Goal: Transaction & Acquisition: Purchase product/service

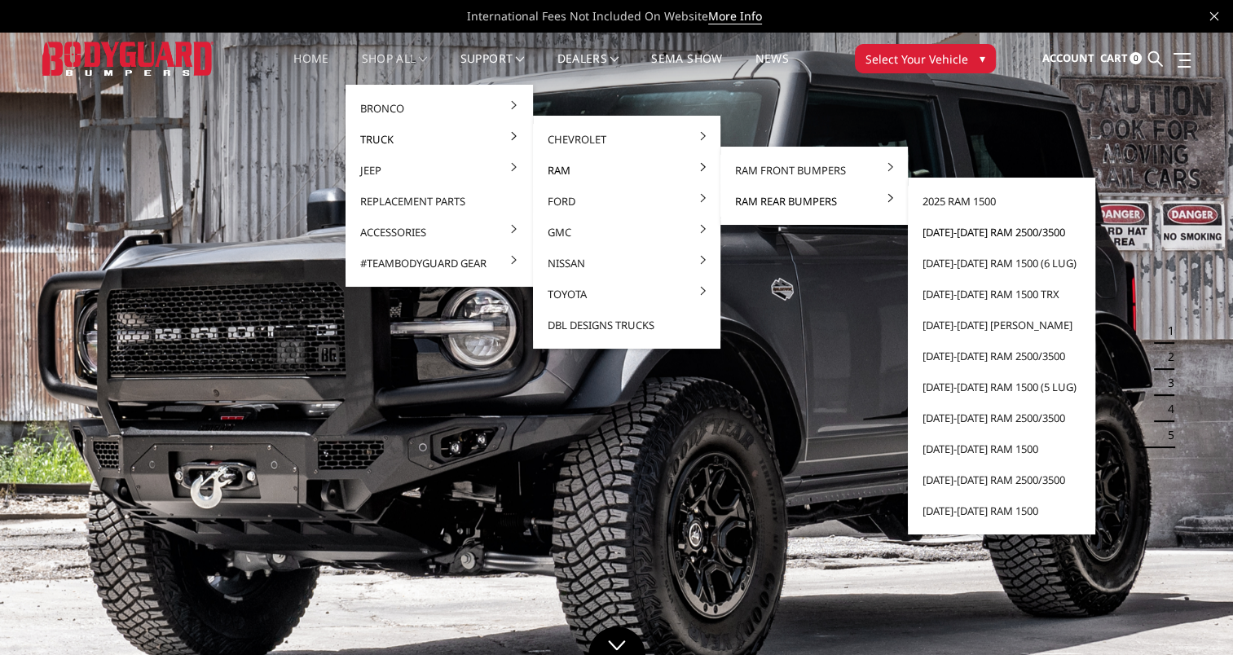
click at [998, 231] on link "[DATE]-[DATE] Ram 2500/3500" at bounding box center [1001, 232] width 174 height 31
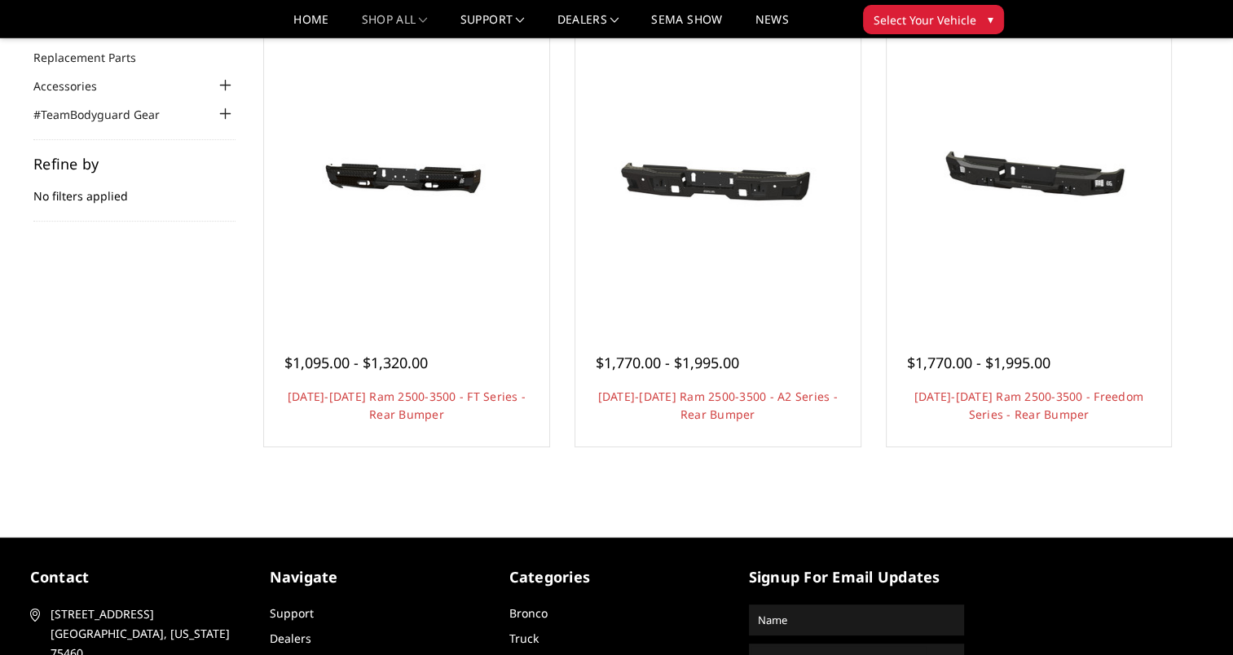
scroll to position [82, 0]
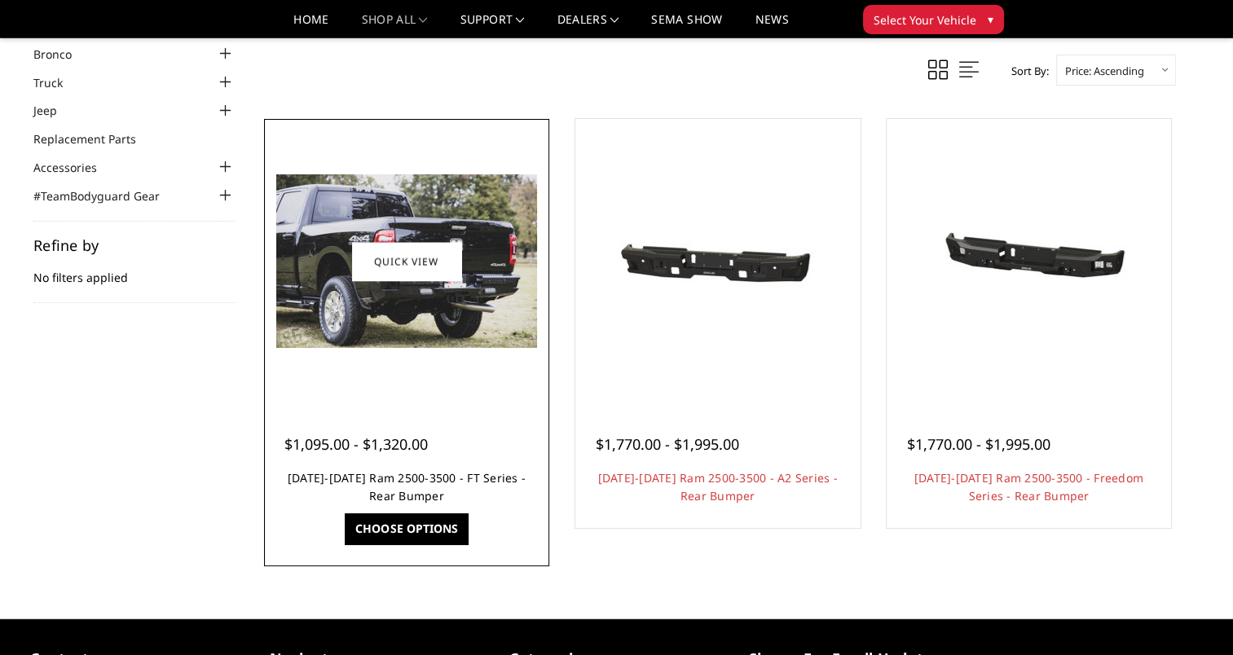
click at [438, 471] on link "2019-2025 Ram 2500-3500 - FT Series - Rear Bumper" at bounding box center [407, 486] width 238 height 33
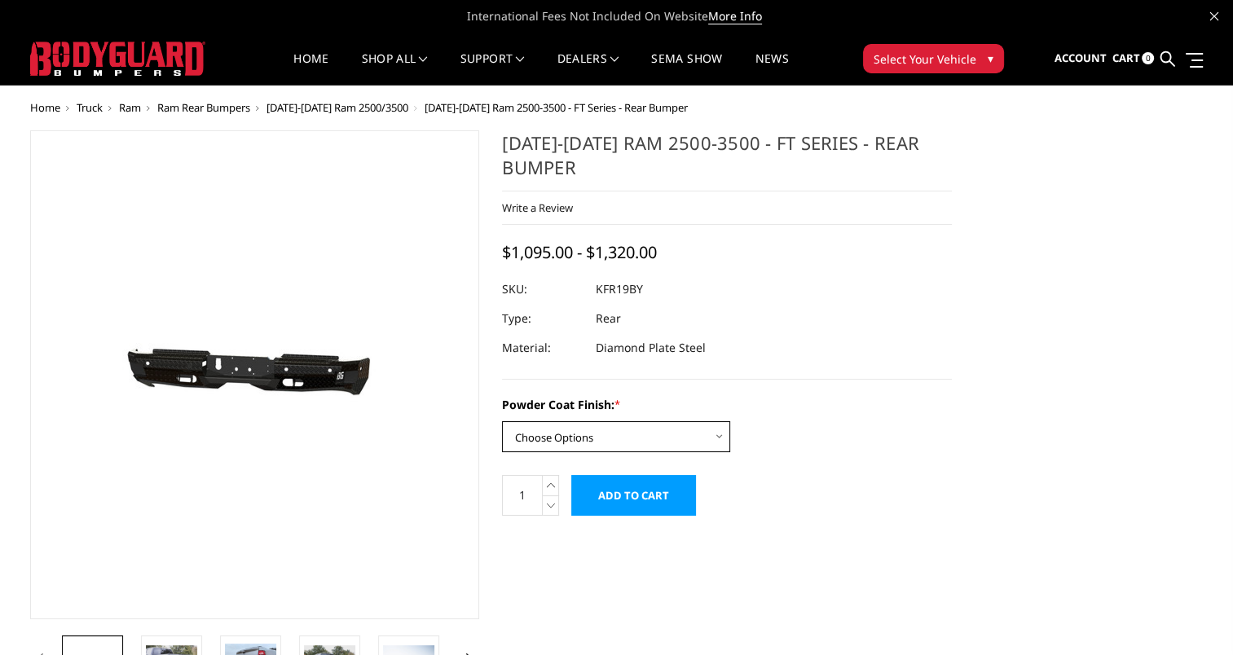
click at [719, 440] on select "Choose Options Bare Metal Gloss Black Powder Coat Textured Black Powder Coat" at bounding box center [616, 436] width 228 height 31
select select "3414"
click at [502, 421] on select "Choose Options Bare Metal Gloss Black Powder Coat Textured Black Powder Coat" at bounding box center [616, 436] width 228 height 31
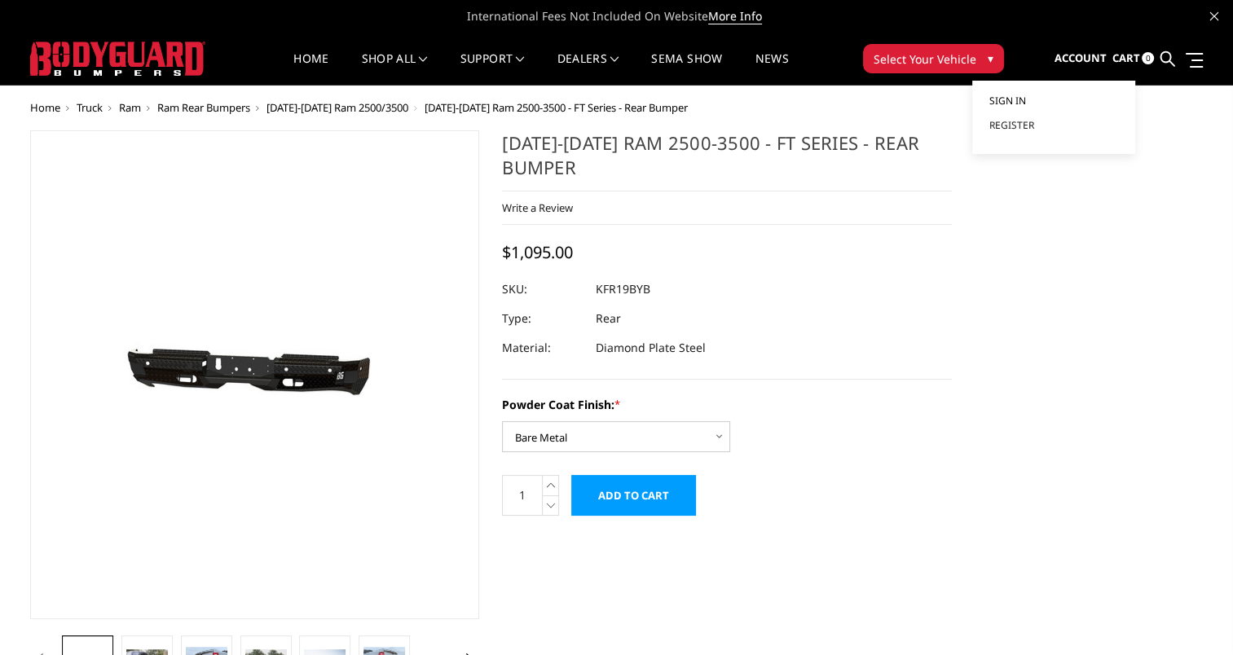
click at [1017, 103] on span "Sign in" at bounding box center [1007, 101] width 37 height 14
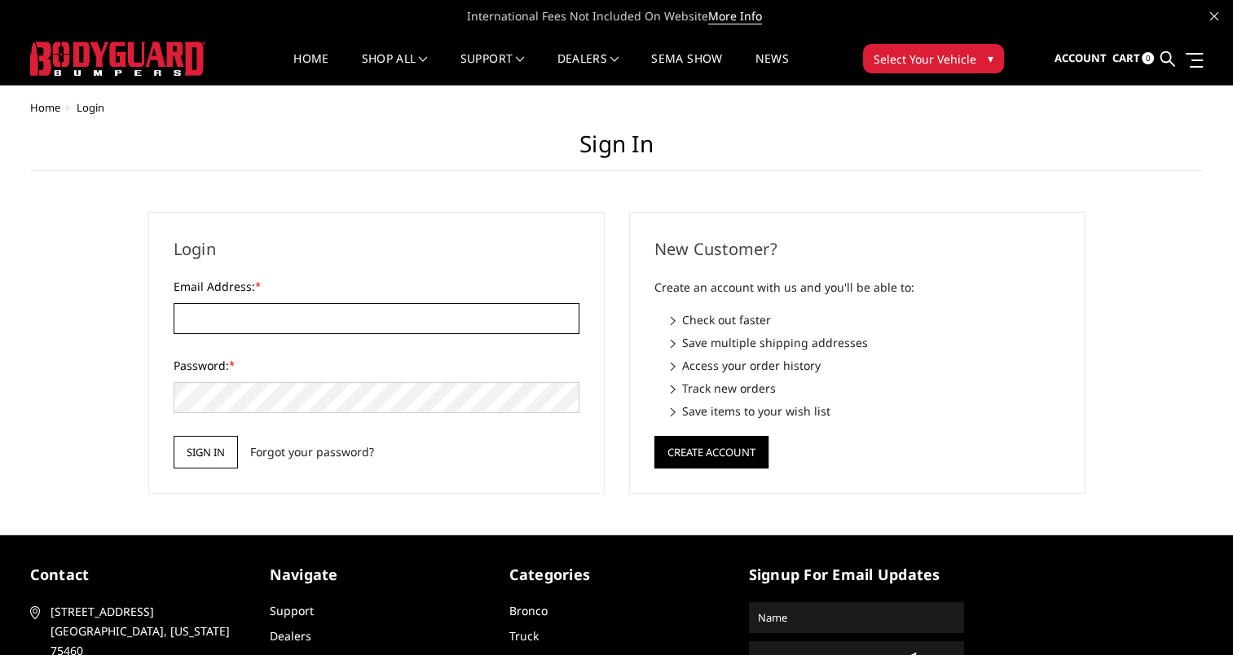
type input "hicksoffroaddesigns@gmail.com"
click at [184, 448] on input "Sign in" at bounding box center [206, 452] width 64 height 33
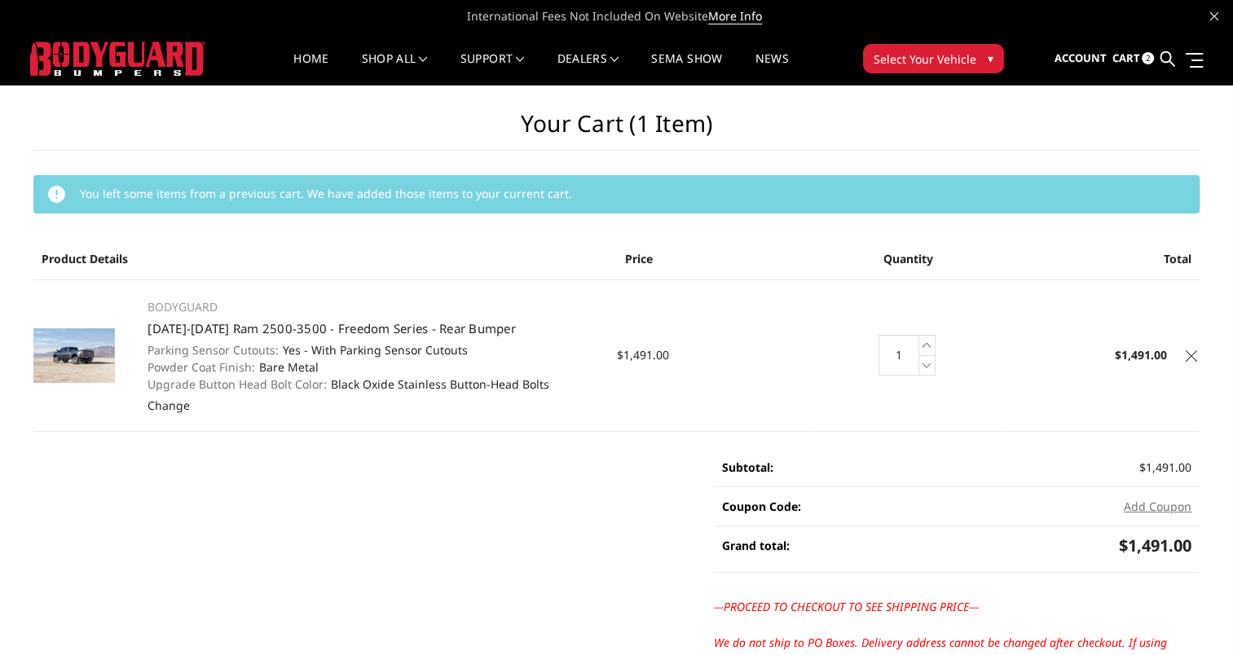
click at [1192, 358] on icon at bounding box center [1191, 355] width 11 height 11
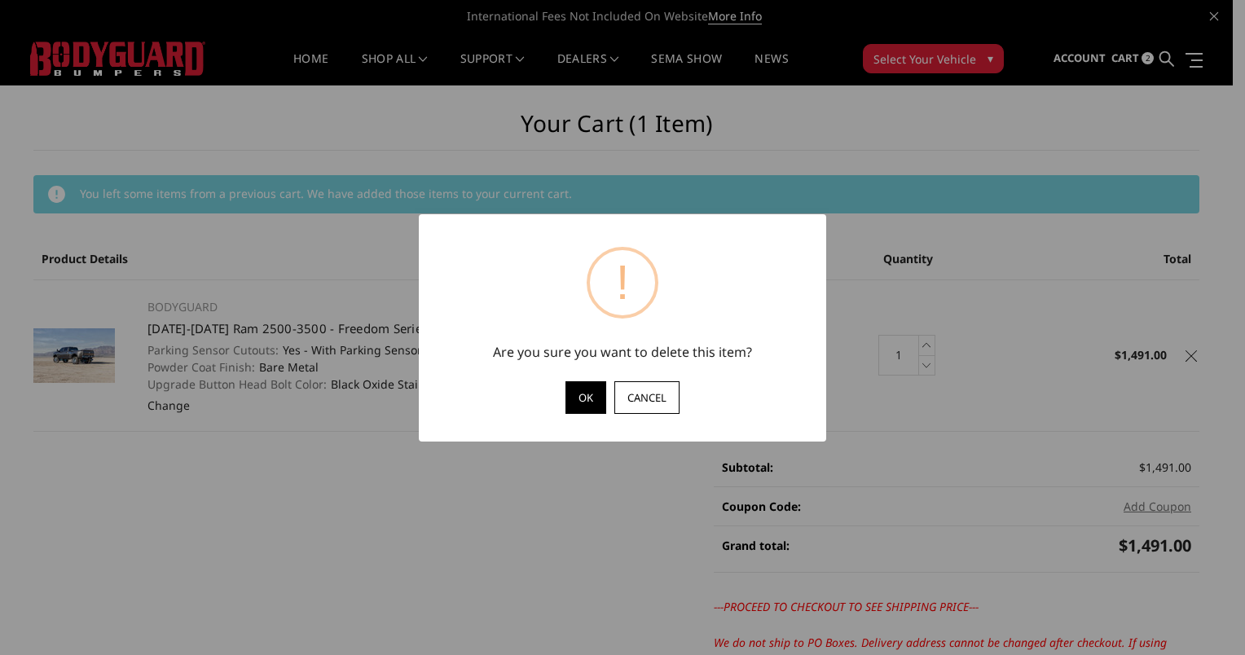
click at [598, 394] on button "OK" at bounding box center [586, 397] width 41 height 33
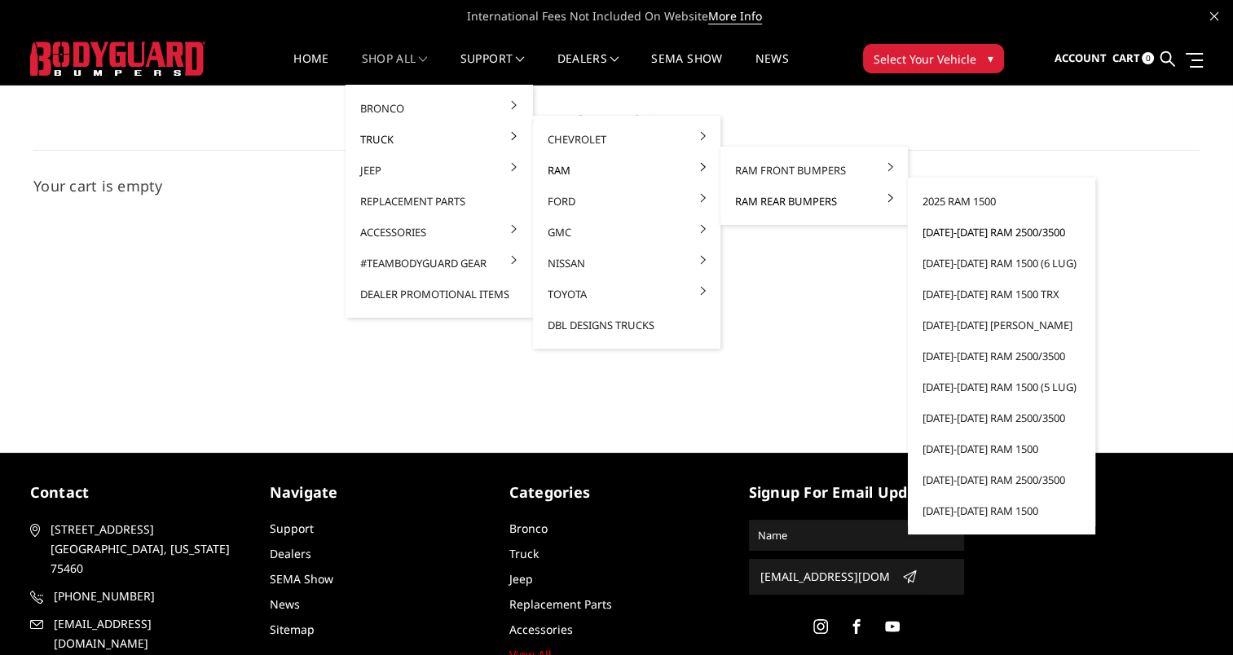
click at [950, 228] on link "[DATE]-[DATE] Ram 2500/3500" at bounding box center [1001, 232] width 174 height 31
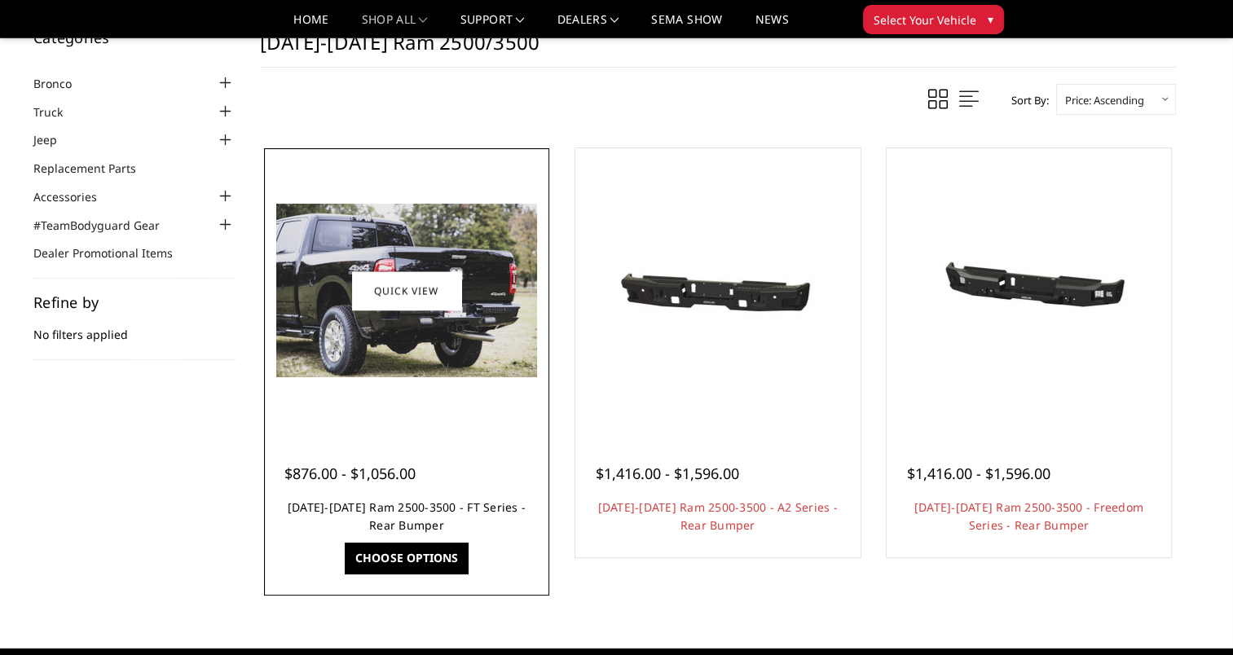
scroll to position [82, 0]
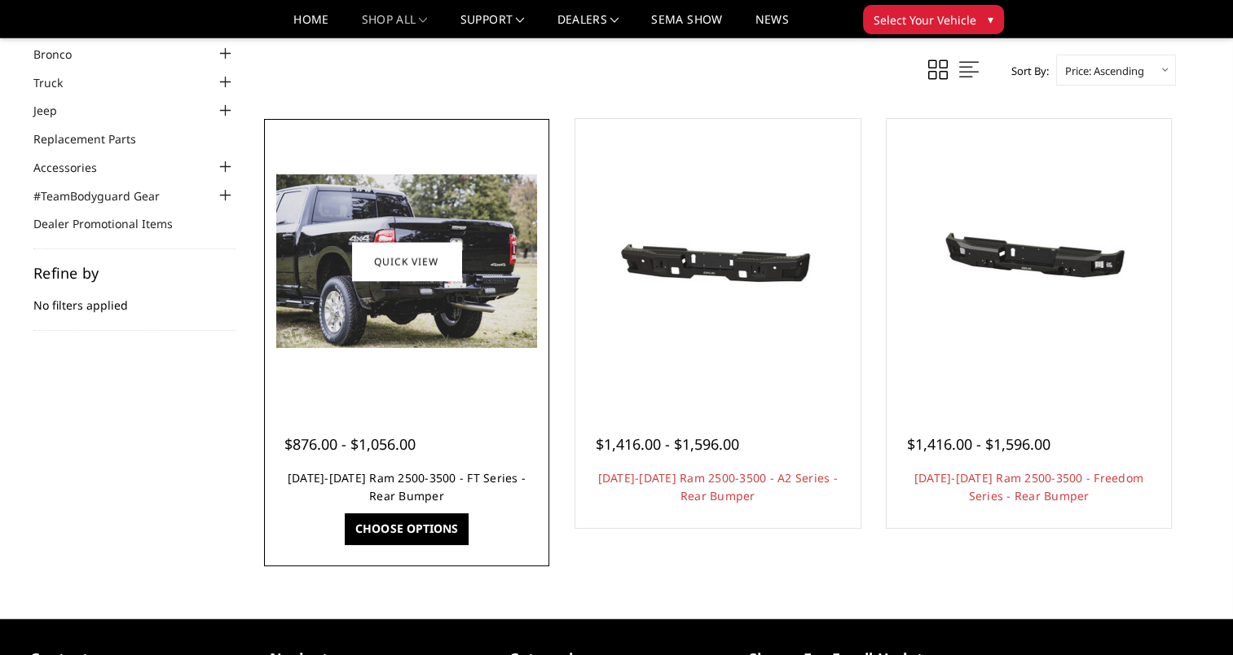
click at [388, 476] on link "[DATE]-[DATE] Ram 2500-3500 - FT Series - Rear Bumper" at bounding box center [407, 486] width 238 height 33
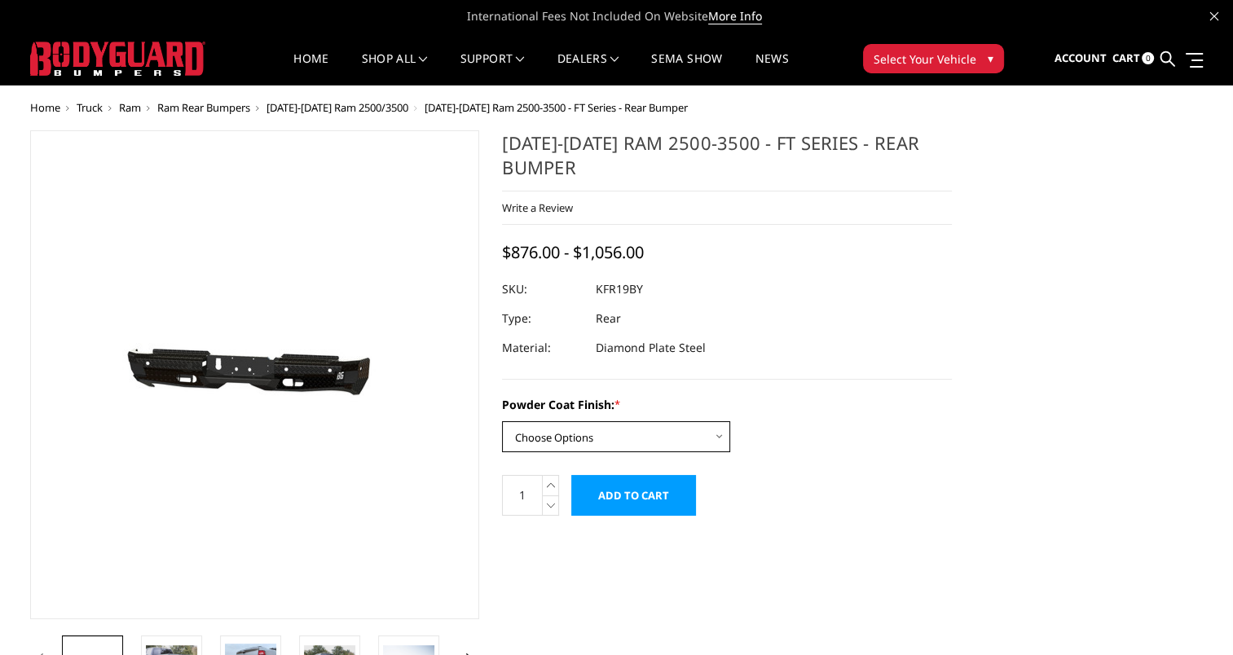
click at [711, 443] on select "Choose Options Bare Metal Gloss Black Powder Coat Textured Black Powder Coat" at bounding box center [616, 436] width 228 height 31
select select "3414"
click at [502, 421] on select "Choose Options Bare Metal Gloss Black Powder Coat Textured Black Powder Coat" at bounding box center [616, 436] width 228 height 31
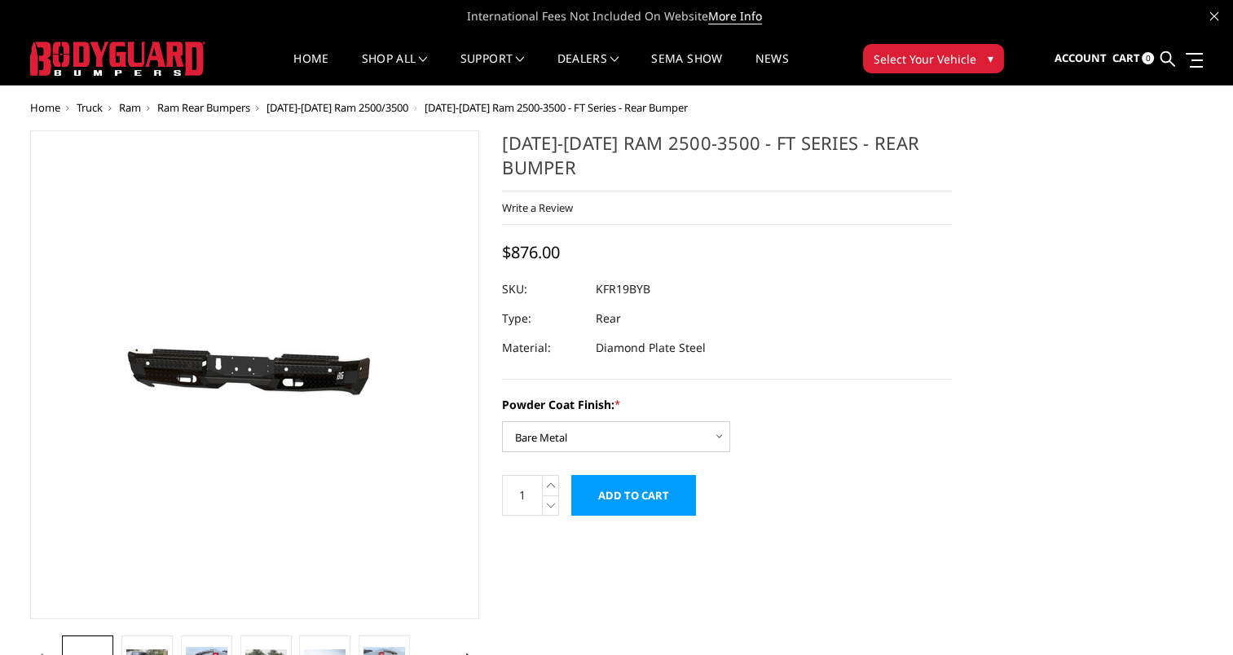
click at [650, 496] on input "Add to Cart" at bounding box center [633, 495] width 125 height 41
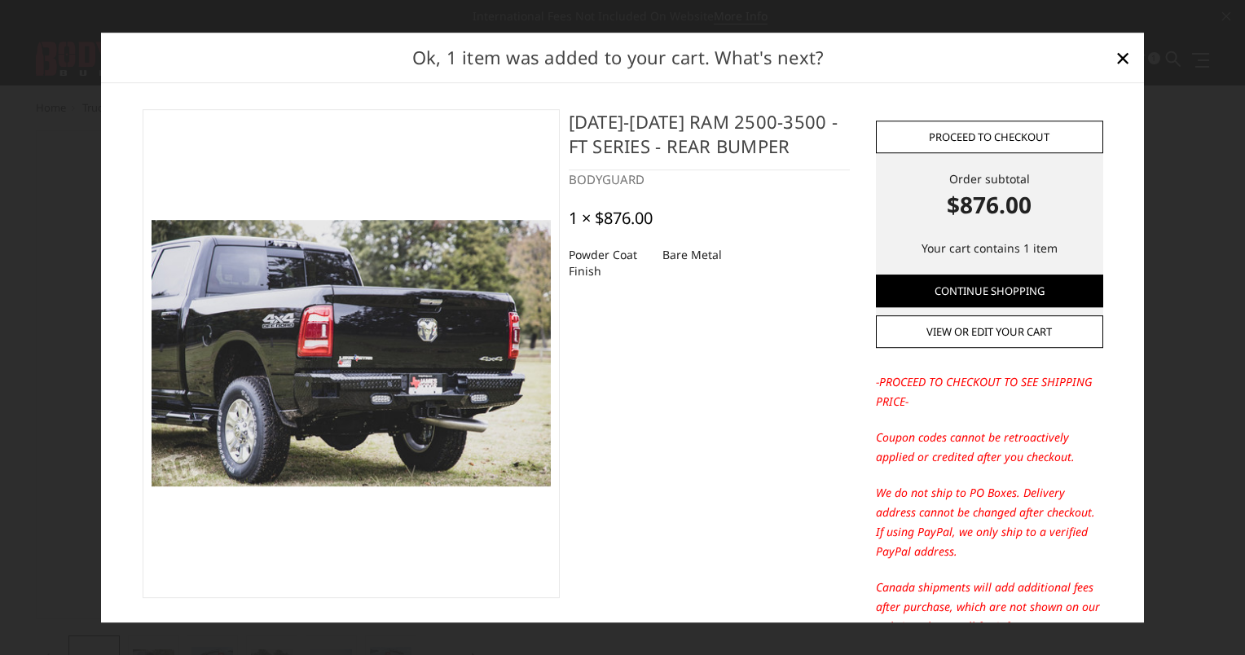
click at [1007, 132] on link "Proceed to checkout" at bounding box center [989, 137] width 227 height 33
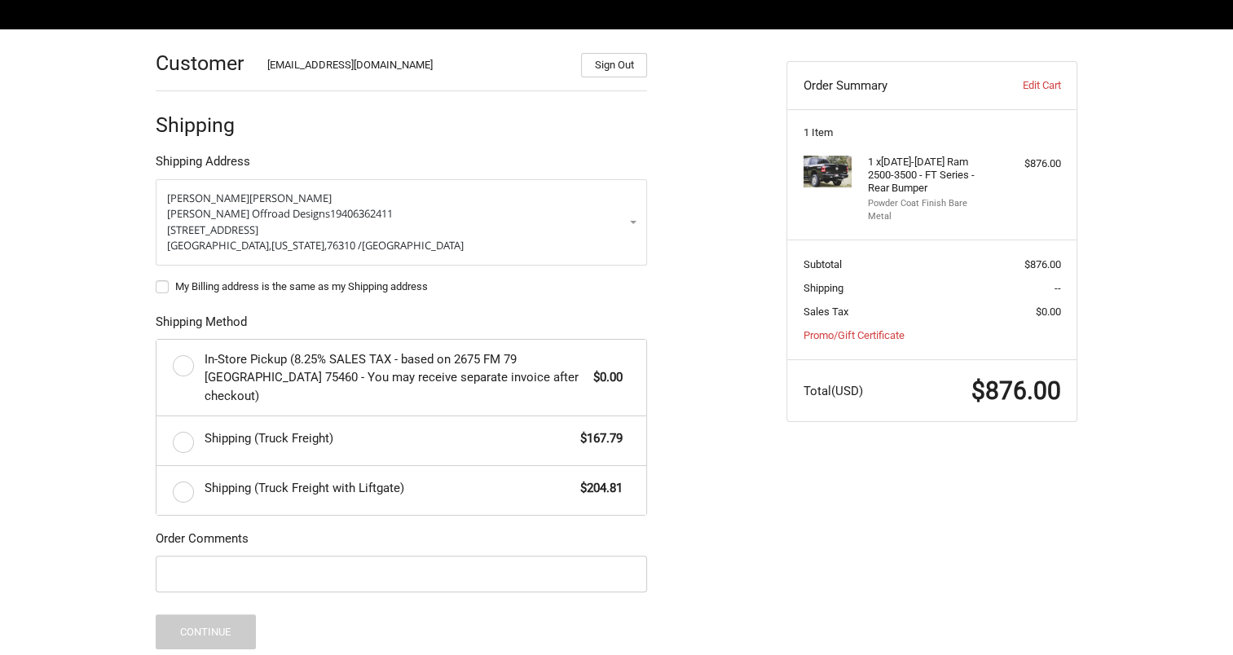
scroll to position [245, 0]
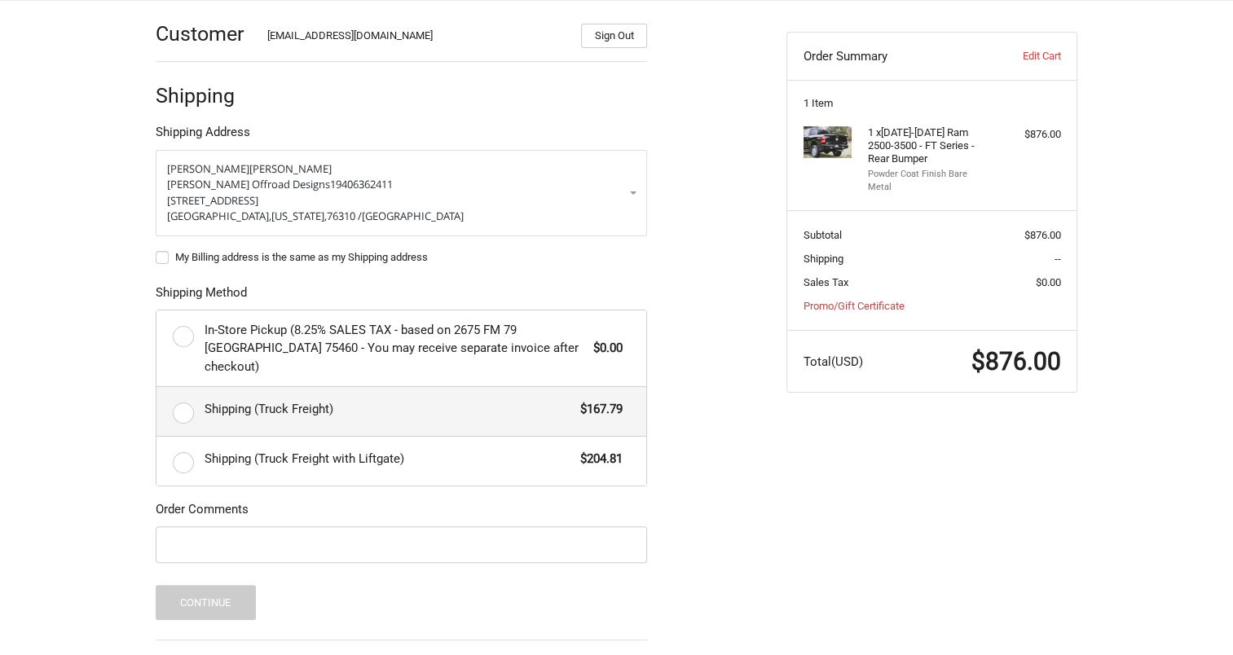
click at [187, 397] on label "Shipping (Truck Freight) $167.79" at bounding box center [401, 411] width 490 height 49
click at [157, 388] on input "Shipping (Truck Freight) $167.79" at bounding box center [156, 387] width 1 height 1
radio input "true"
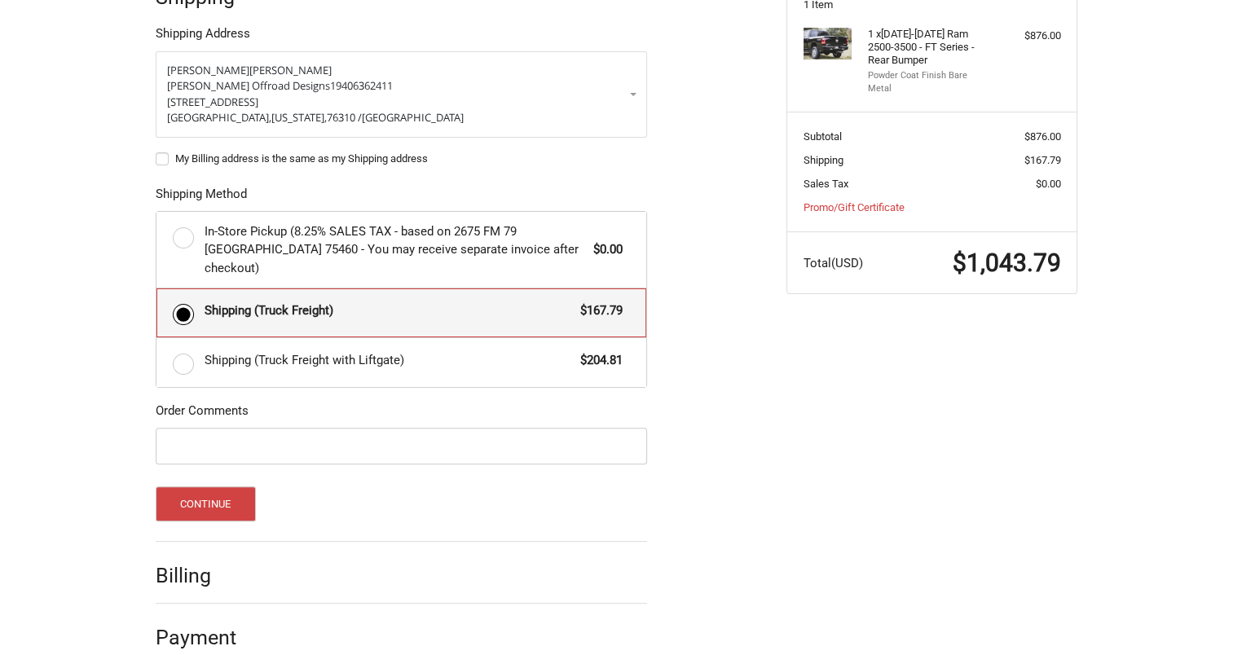
scroll to position [349, 0]
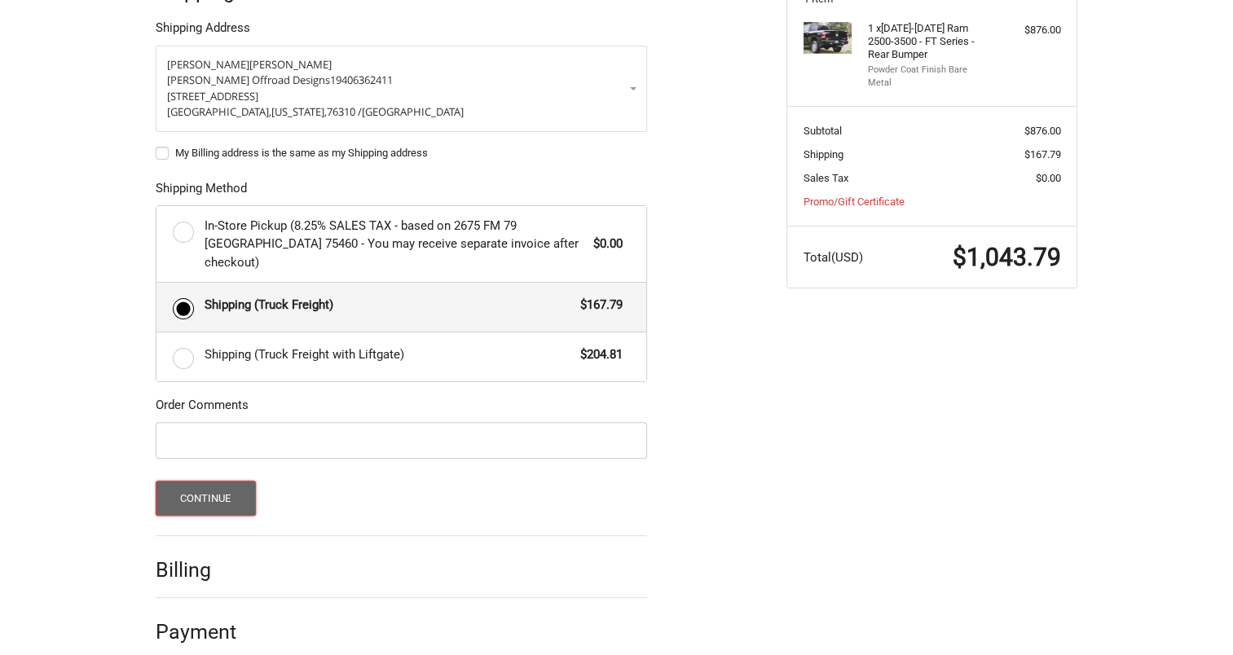
click at [200, 481] on button "Continue" at bounding box center [206, 498] width 100 height 35
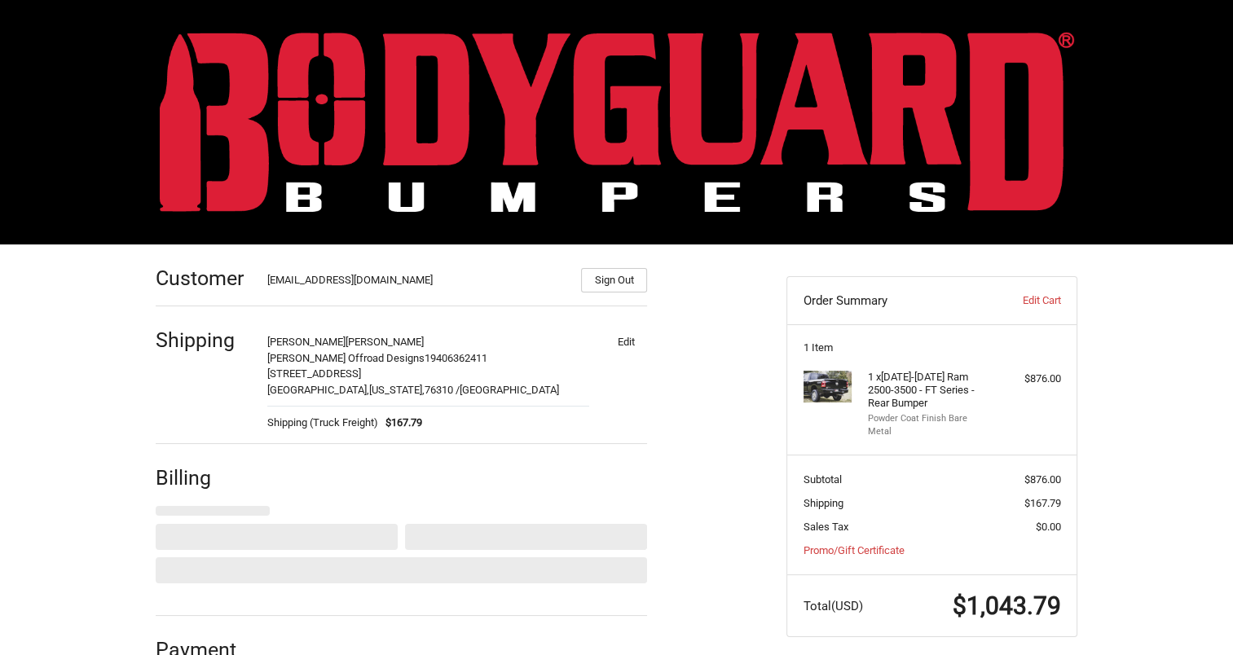
select select "US"
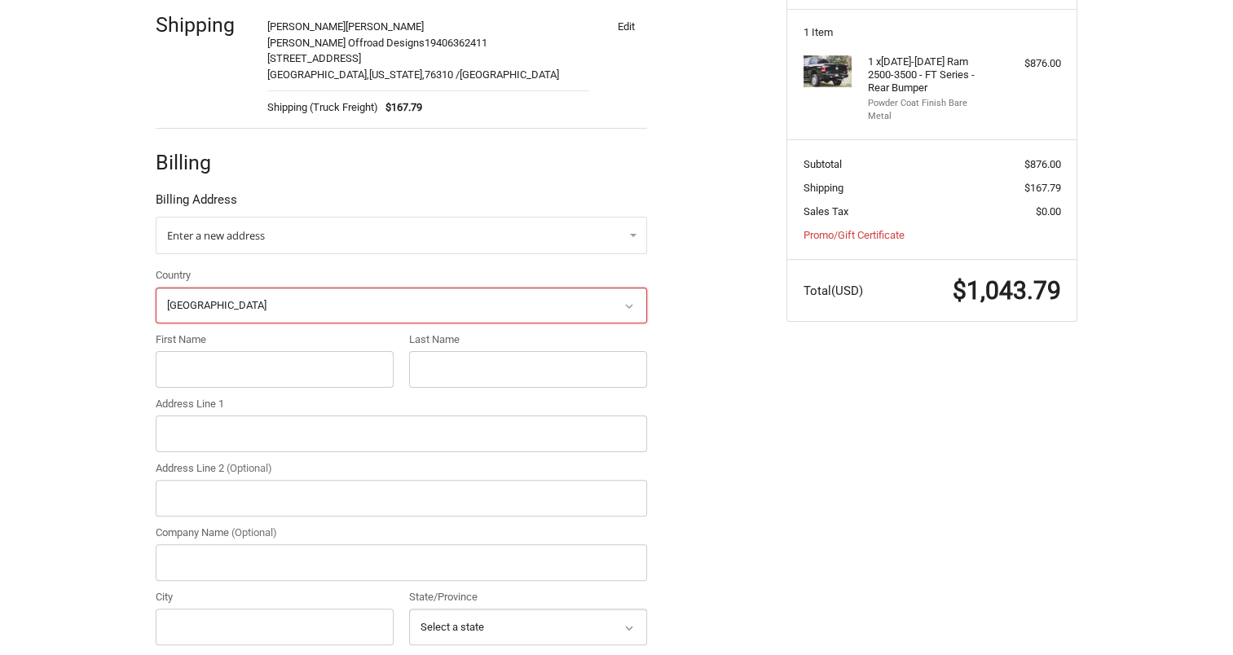
scroll to position [313, 0]
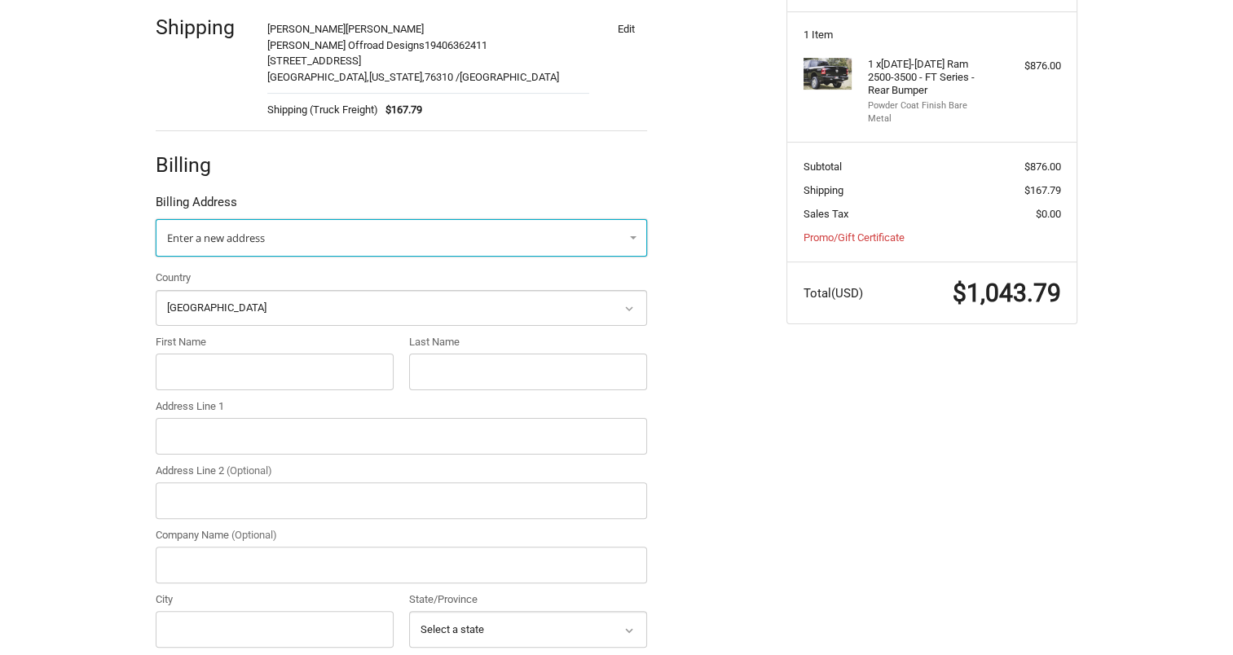
click at [557, 236] on link "Enter a new address" at bounding box center [401, 237] width 491 height 37
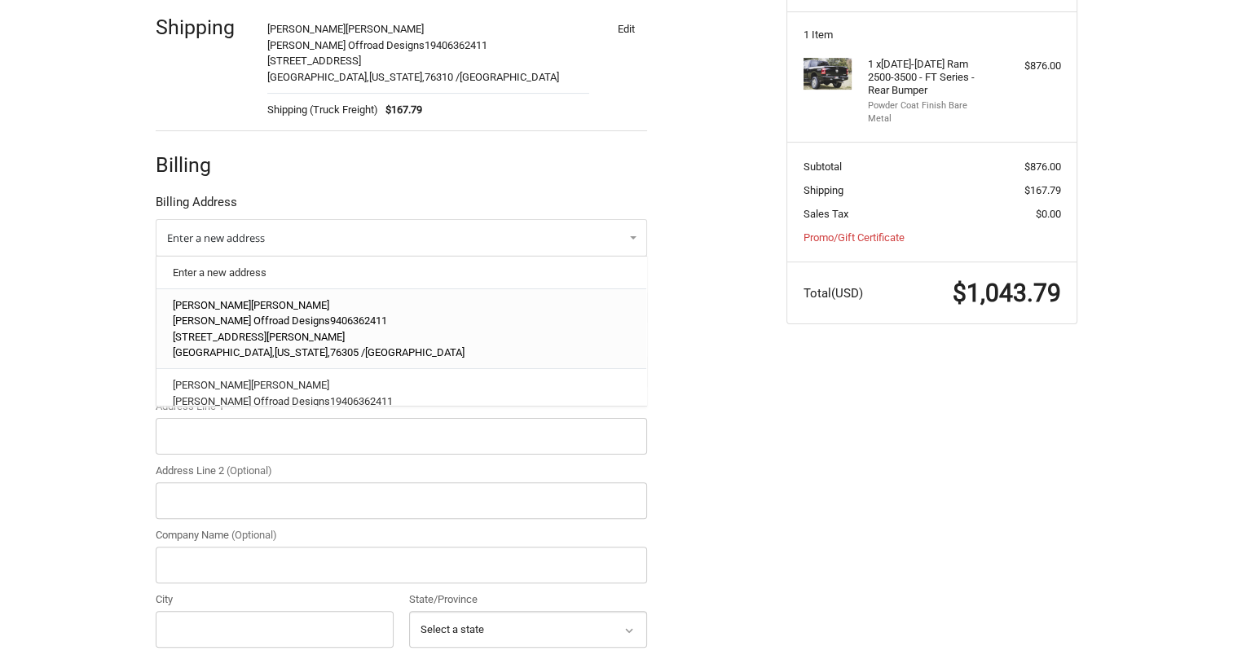
click at [496, 315] on p "[PERSON_NAME] Offroad Designs 9406362411" at bounding box center [402, 321] width 458 height 16
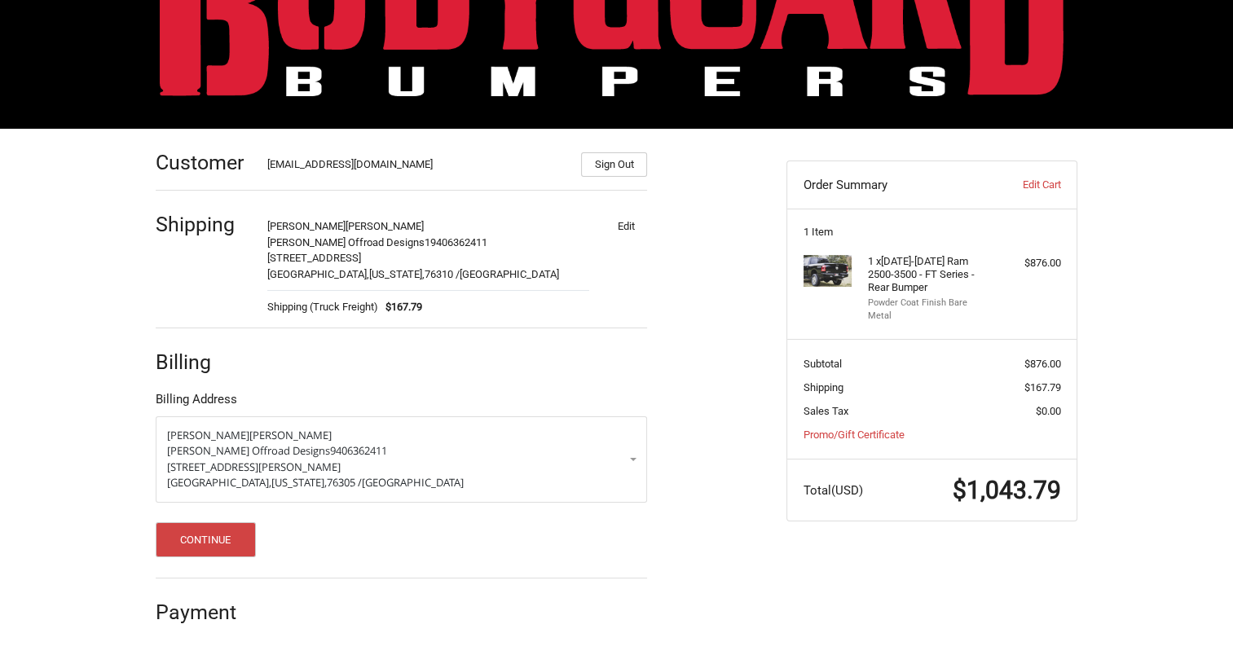
scroll to position [114, 0]
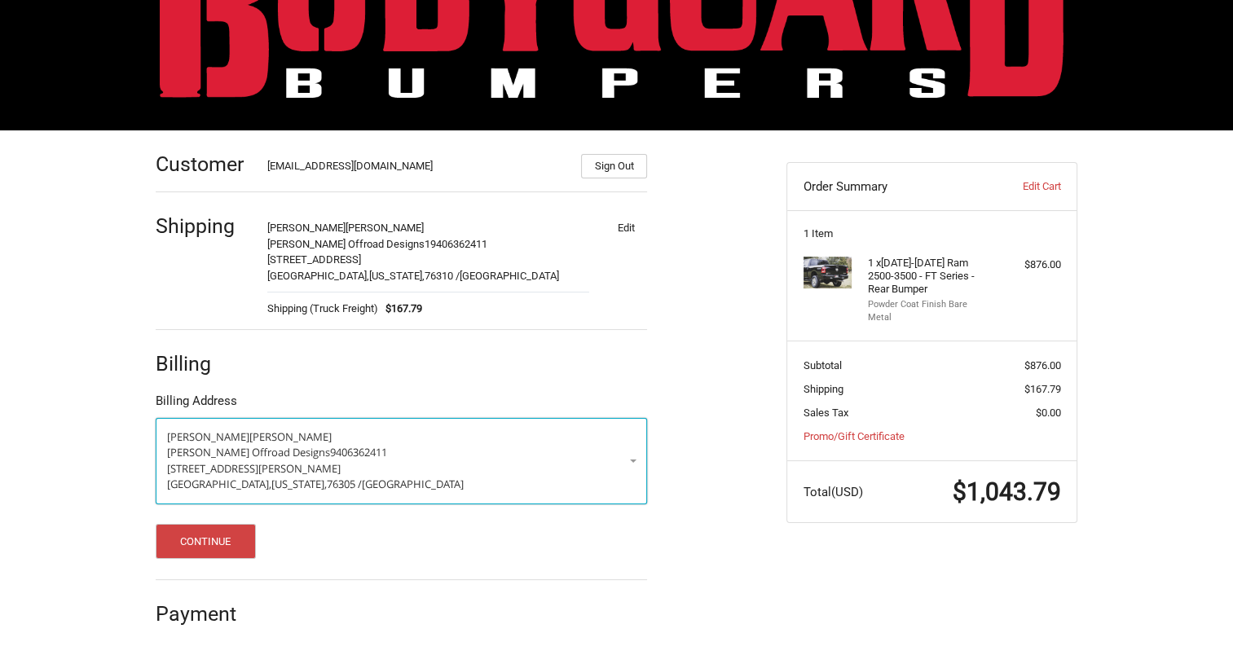
click at [615, 452] on p "[PERSON_NAME] Offroad Designs 9406362411" at bounding box center [401, 453] width 469 height 16
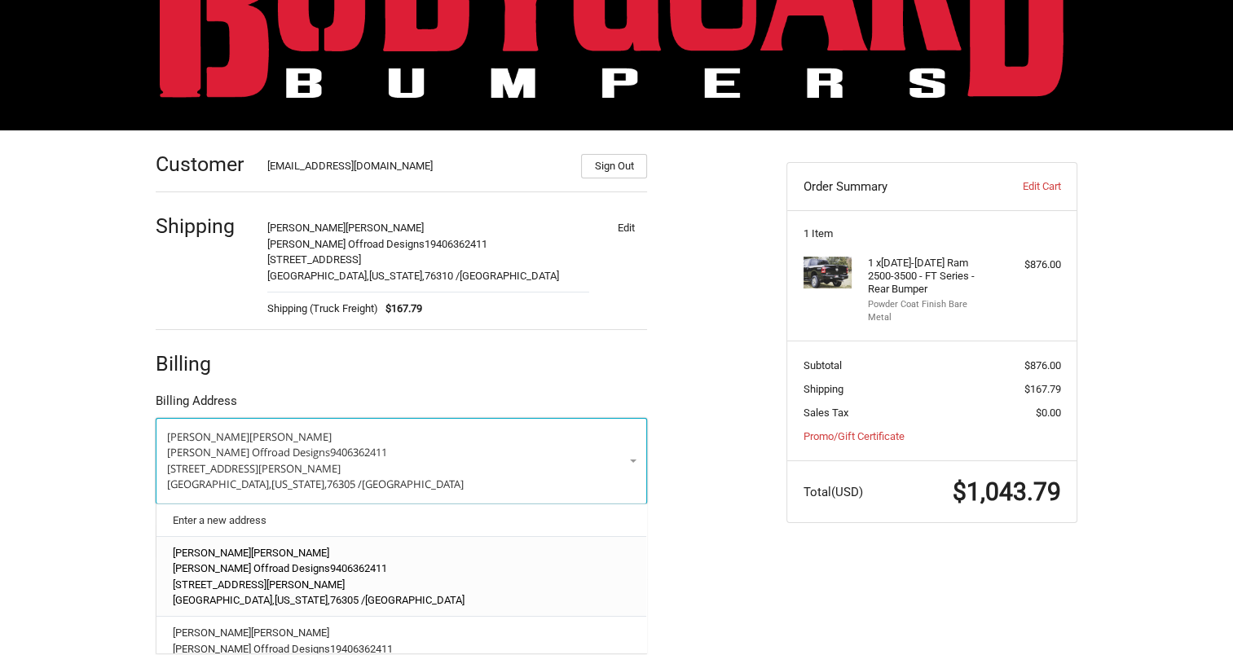
scroll to position [163, 0]
click at [332, 574] on p "[STREET_ADDRESS]" at bounding box center [402, 582] width 458 height 16
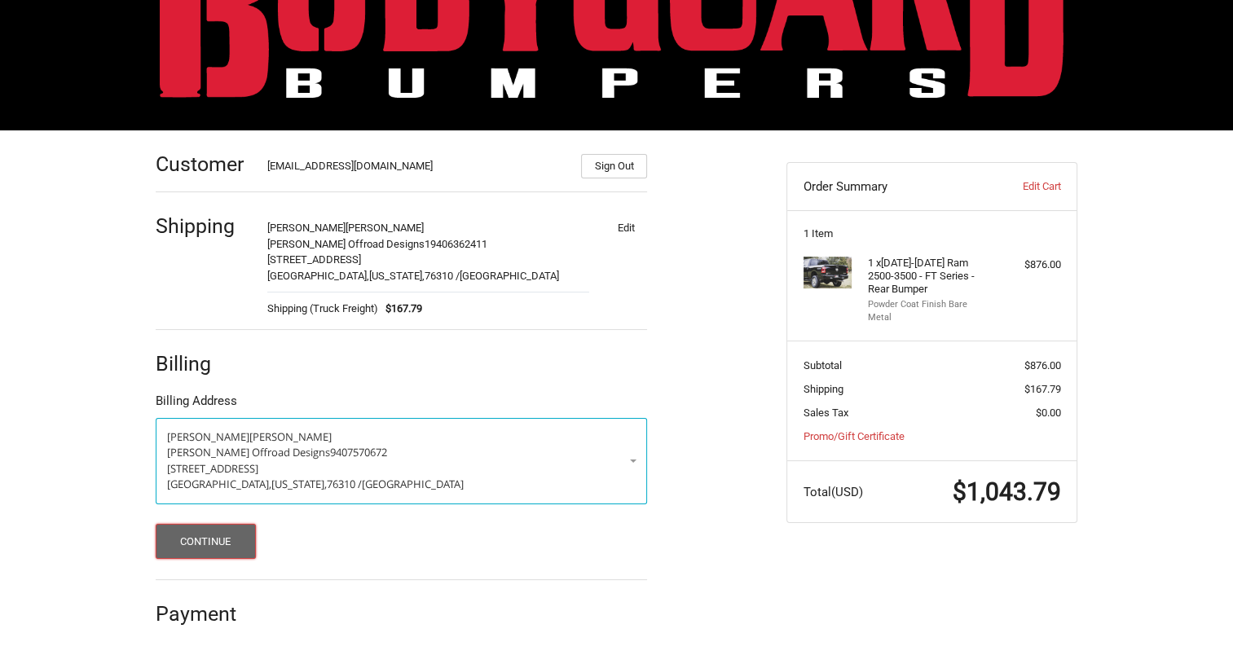
click at [218, 545] on button "Continue" at bounding box center [206, 541] width 100 height 35
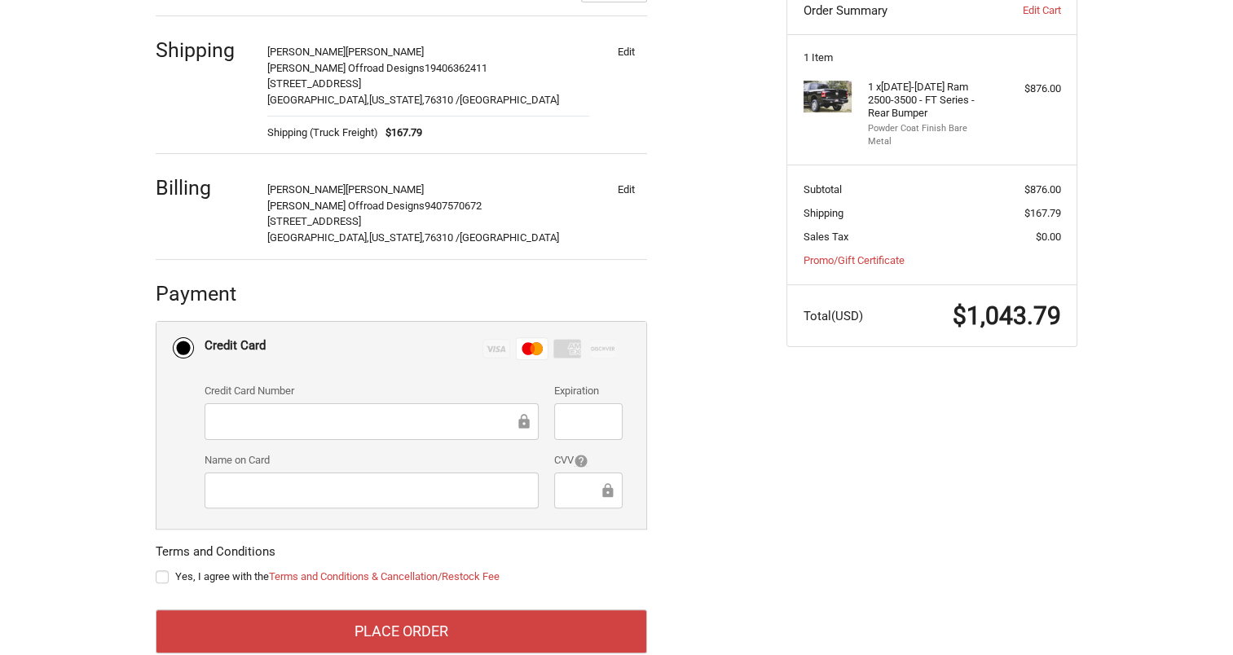
scroll to position [323, 0]
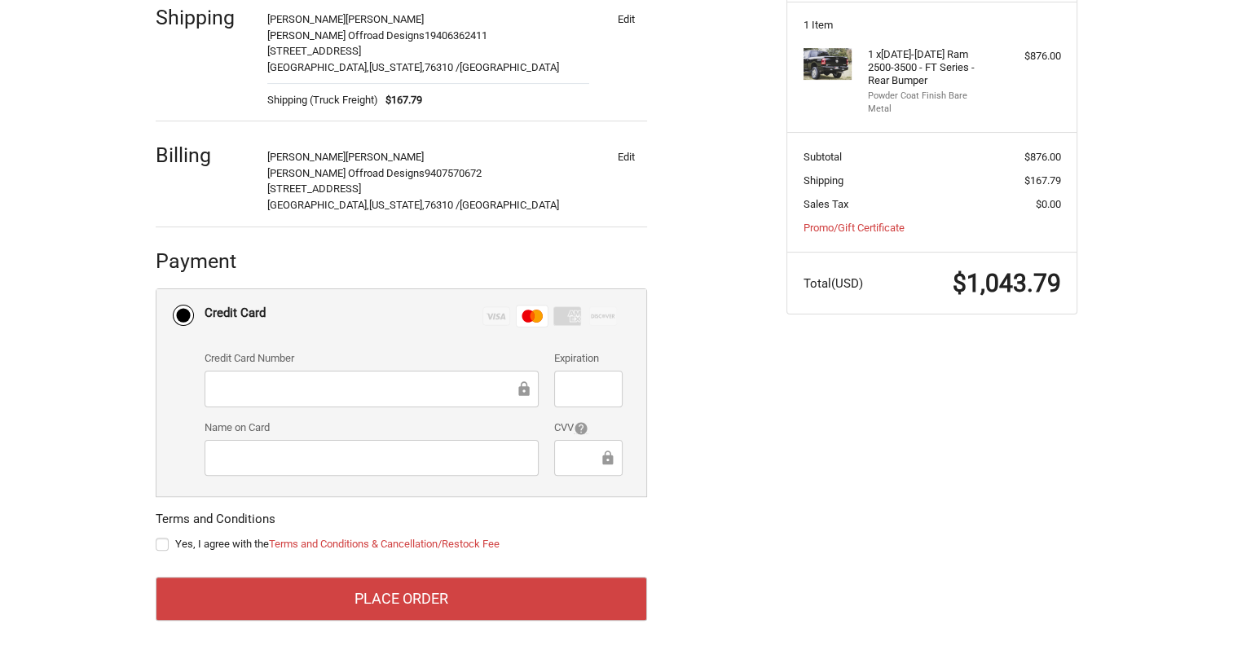
click at [737, 520] on div "Customer hicksoffroaddesigns@gmail.com Sign Out Shipping Cody Hicks Hicks Offro…" at bounding box center [458, 281] width 631 height 719
click at [160, 542] on label "Yes, I agree with the Terms and Conditions & Cancellation/Restock Fee" at bounding box center [401, 544] width 491 height 13
click at [156, 537] on input "Yes, I agree with the Terms and Conditions & Cancellation/Restock Fee" at bounding box center [156, 536] width 1 height 1
checkbox input "true"
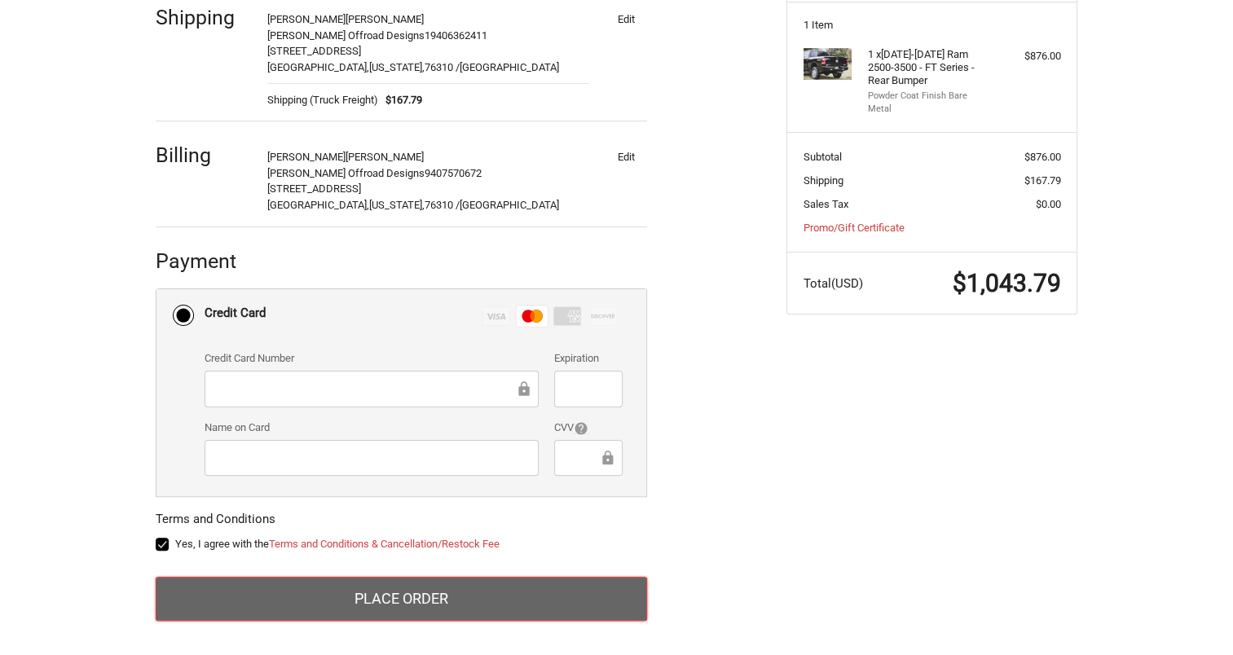
click at [424, 593] on button "Place Order" at bounding box center [401, 599] width 491 height 44
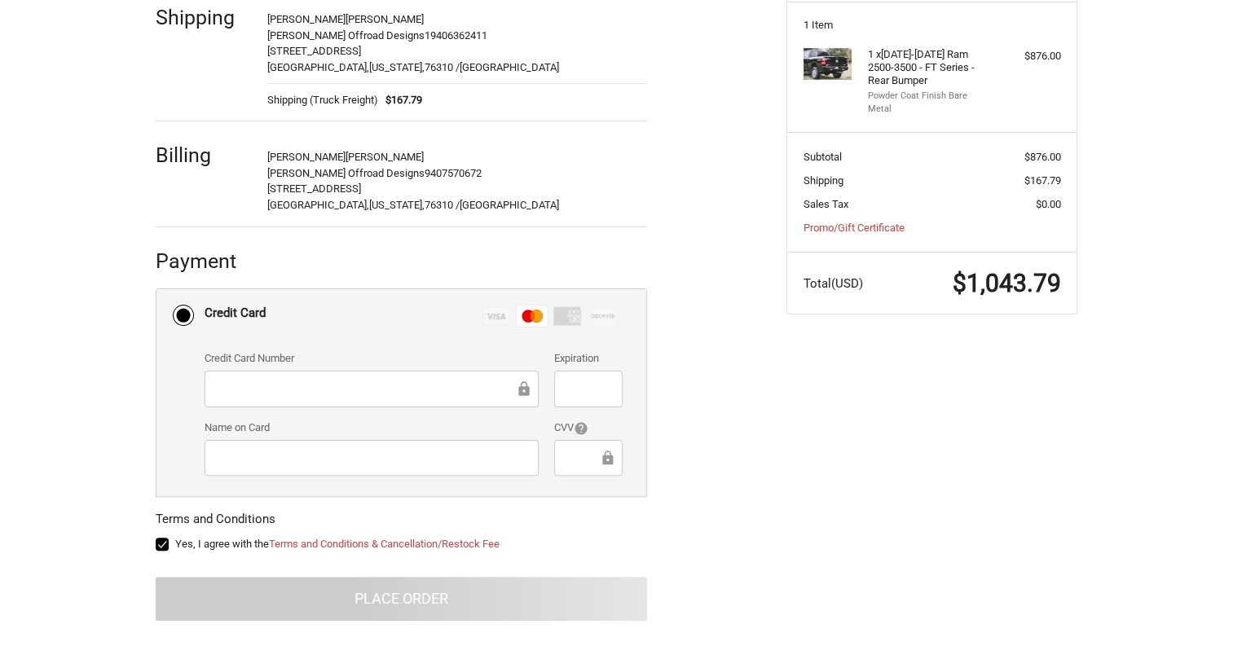
scroll to position [42, 0]
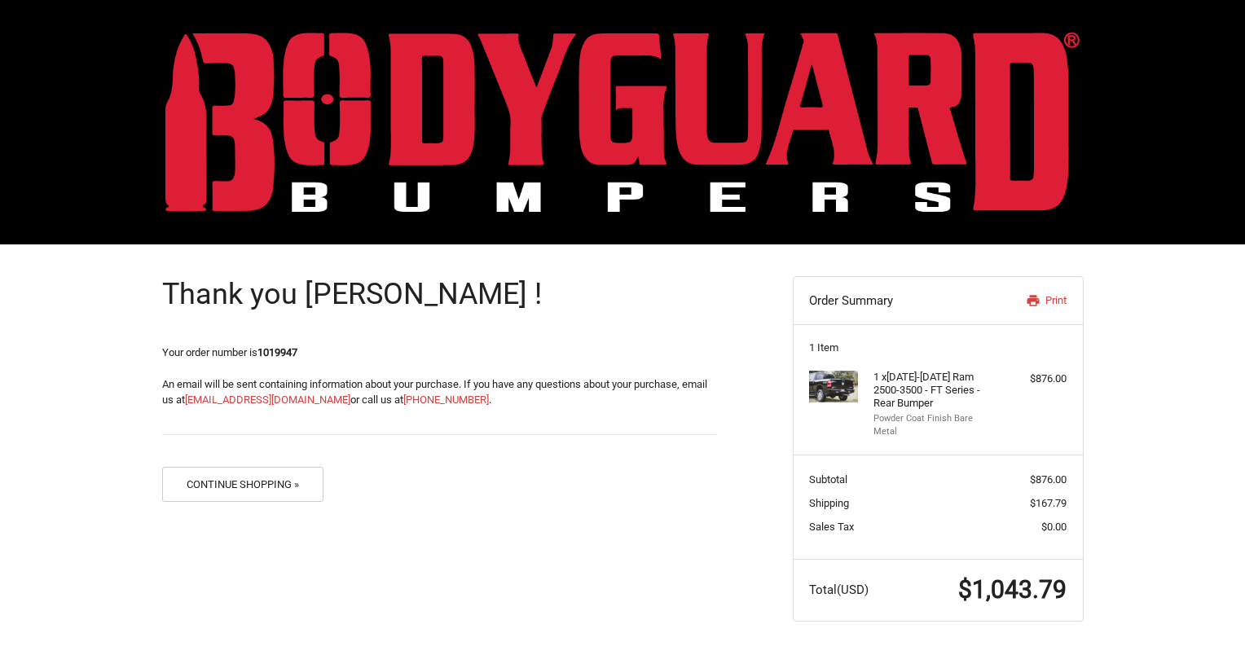
click at [509, 115] on img at bounding box center [622, 122] width 914 height 180
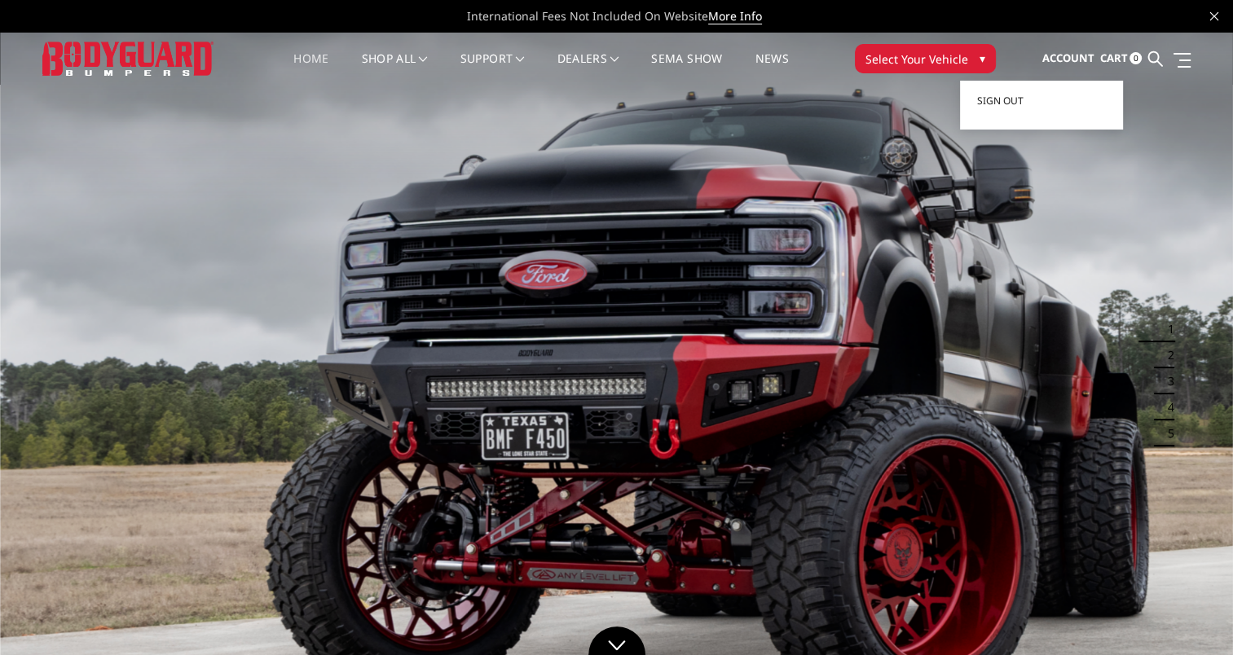
click at [1073, 58] on span "Account" at bounding box center [1068, 58] width 52 height 15
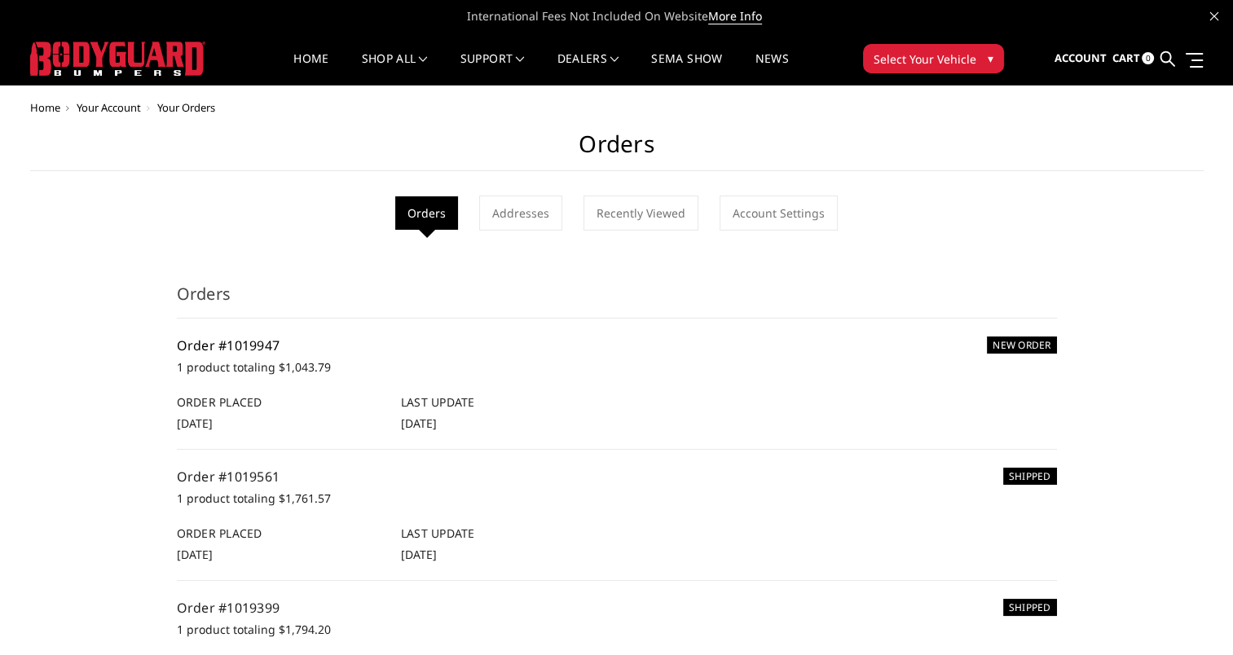
click at [200, 342] on link "Order #1019947" at bounding box center [229, 346] width 104 height 18
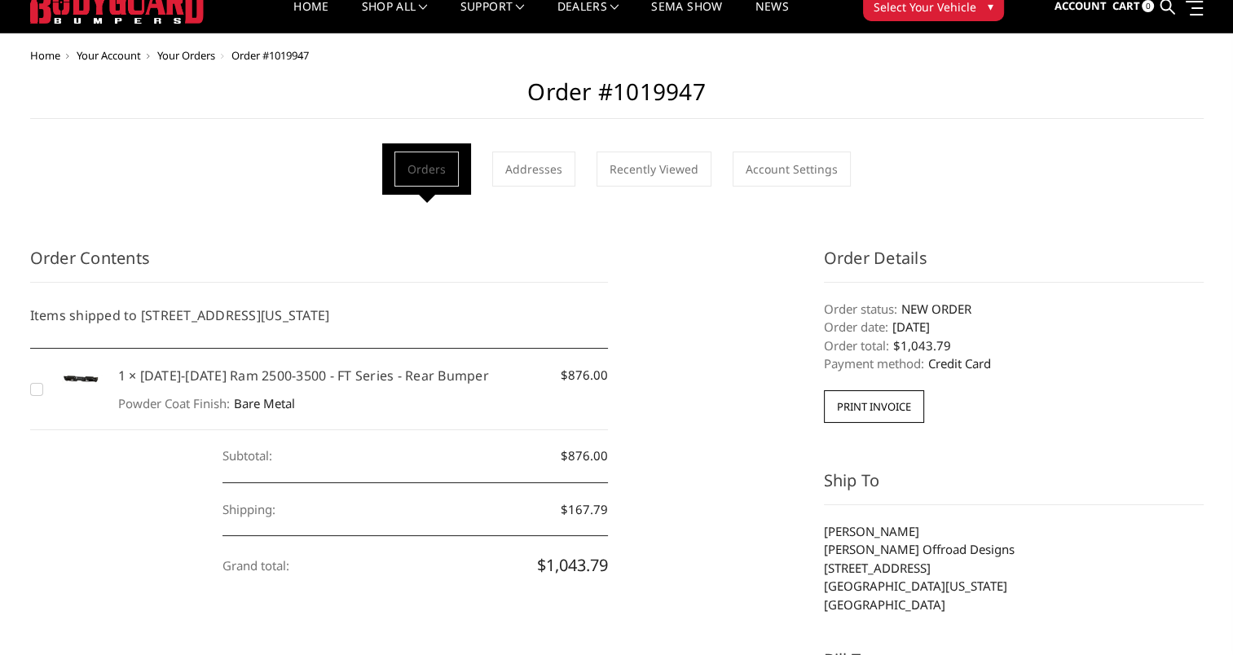
scroll to position [82, 0]
